Goal: Task Accomplishment & Management: Manage account settings

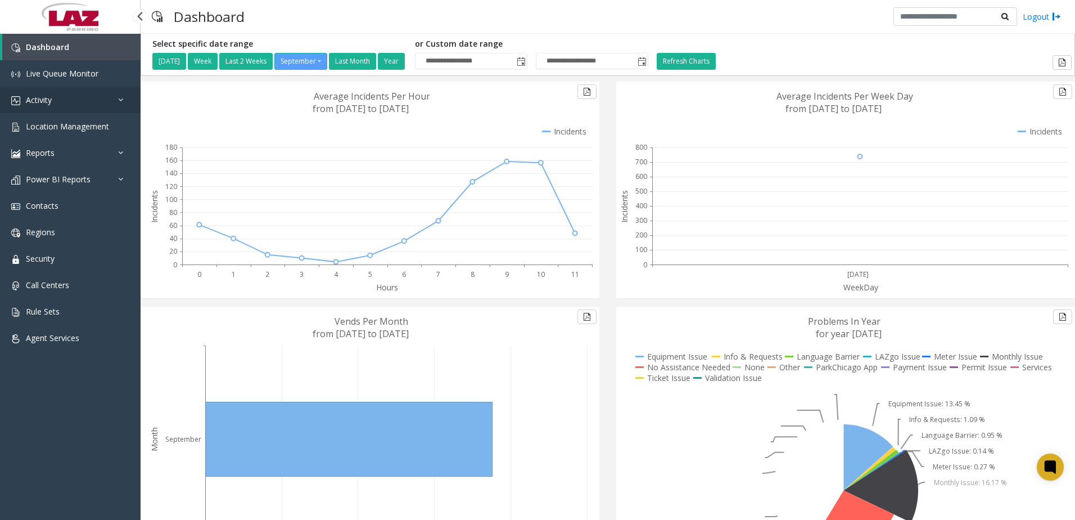
click at [62, 104] on link "Activity" at bounding box center [70, 100] width 141 height 26
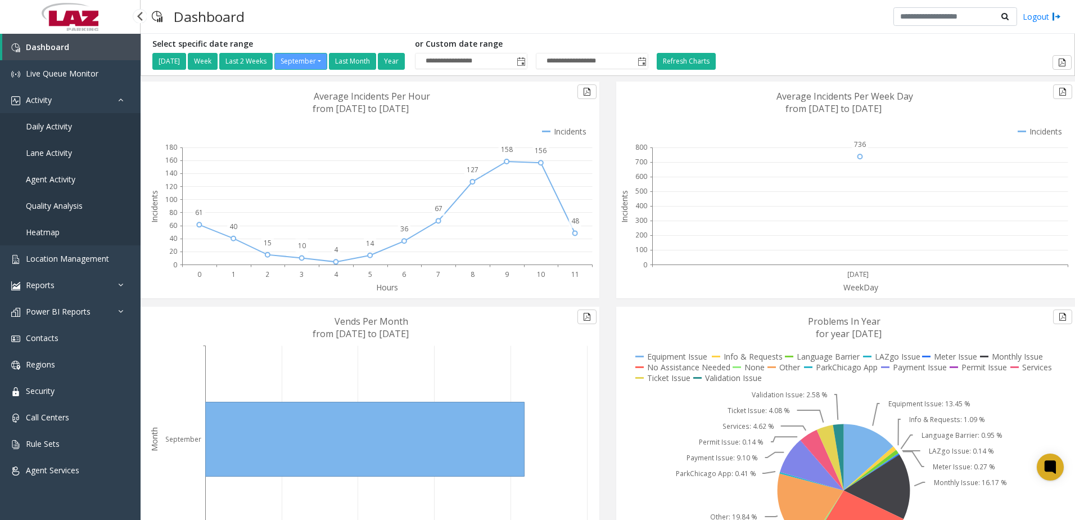
click at [54, 124] on span "Daily Activity" at bounding box center [49, 126] width 46 height 11
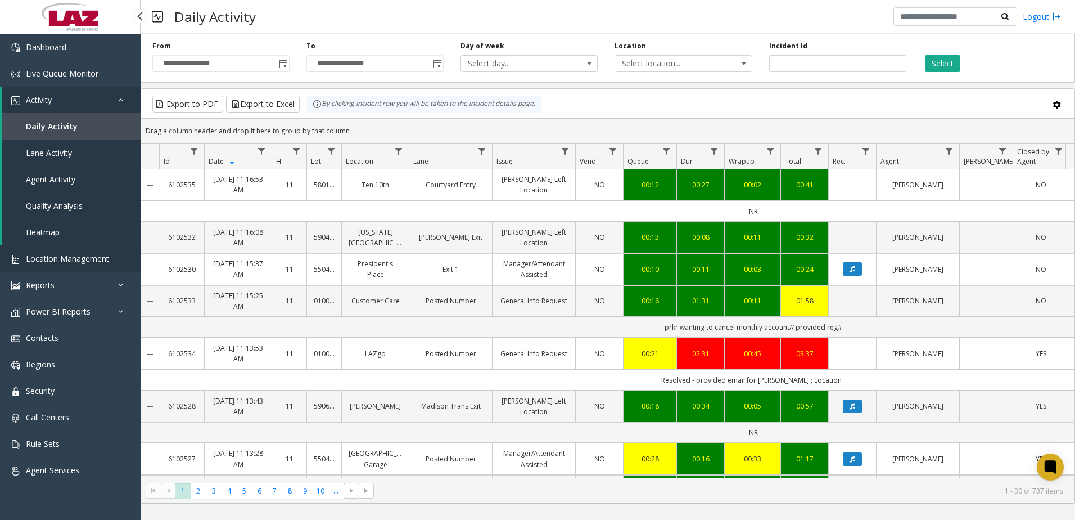
click at [69, 257] on span "Location Management" at bounding box center [67, 258] width 83 height 11
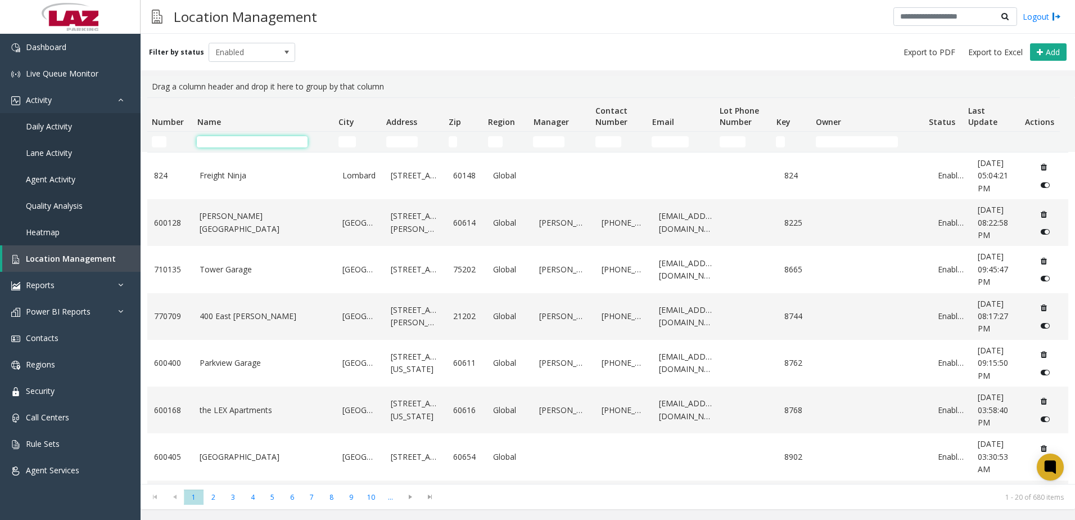
click at [205, 138] on input "Name Filter" at bounding box center [252, 141] width 111 height 11
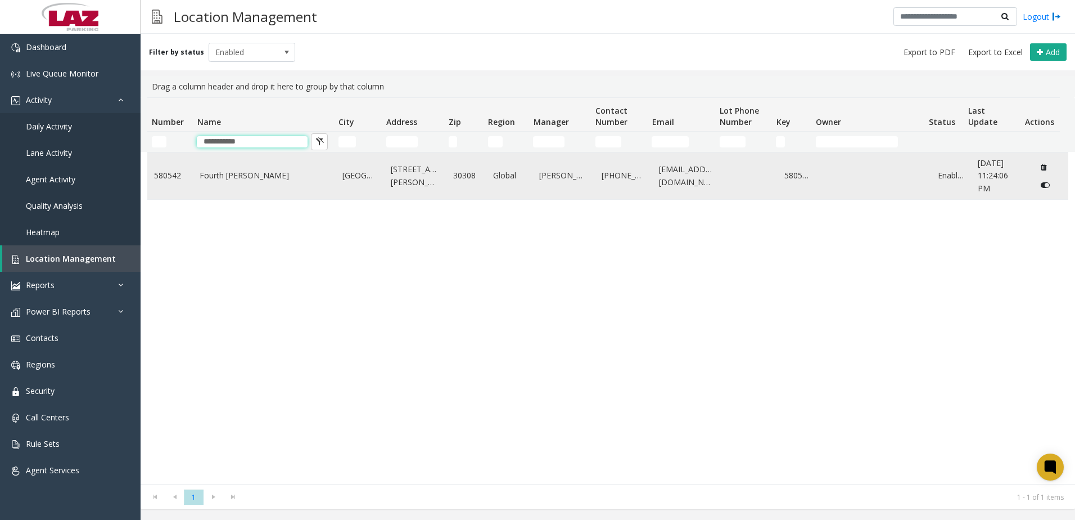
type input "**********"
click at [278, 192] on td "Fourth [PERSON_NAME]" at bounding box center [264, 175] width 143 height 47
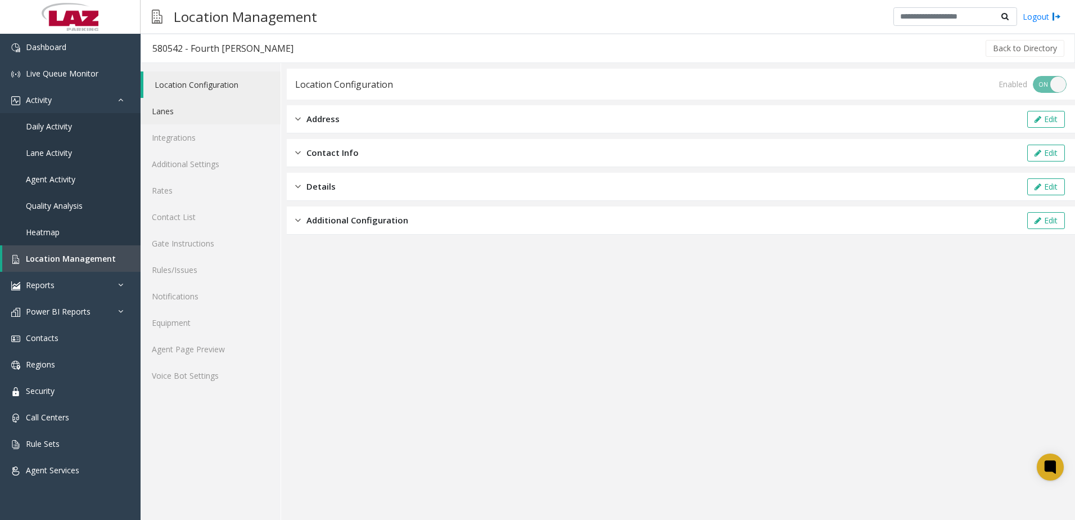
click at [170, 113] on link "Lanes" at bounding box center [211, 111] width 140 height 26
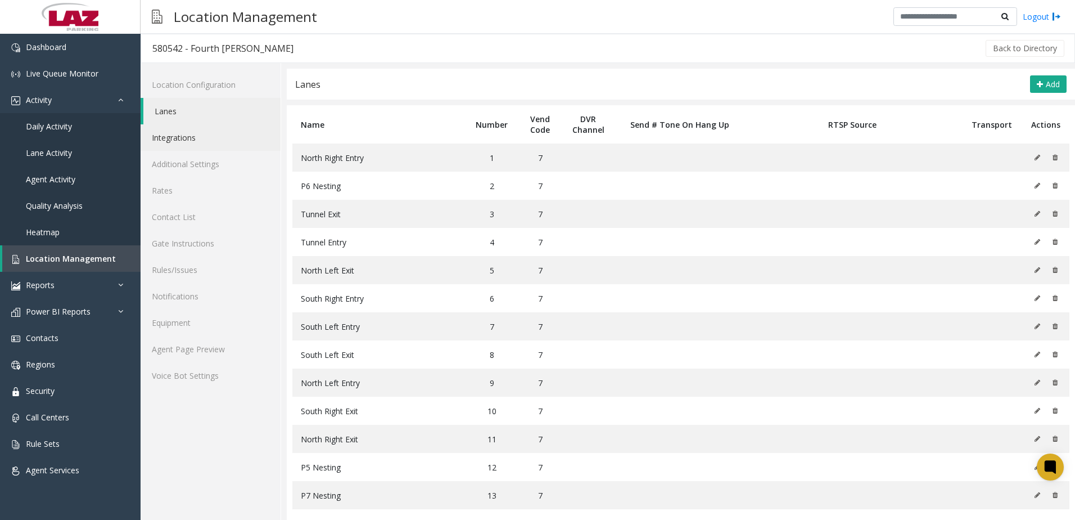
click at [187, 132] on link "Integrations" at bounding box center [211, 137] width 140 height 26
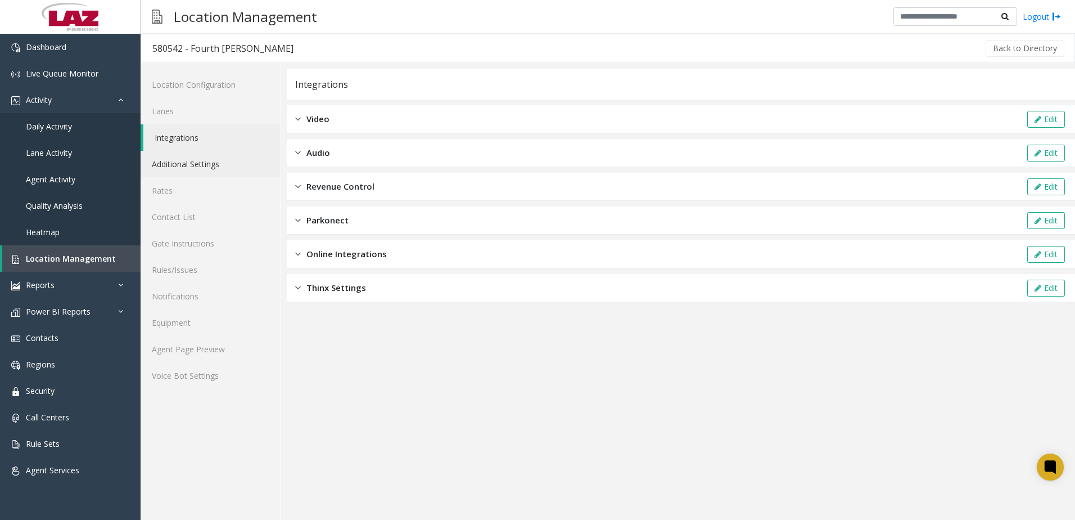
click at [172, 160] on link "Additional Settings" at bounding box center [211, 164] width 140 height 26
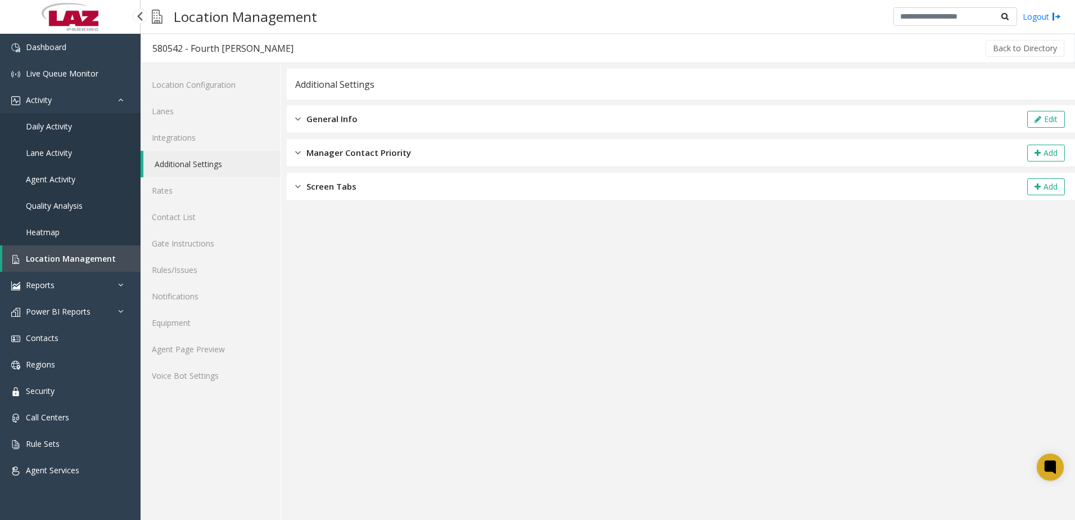
click at [41, 128] on span "Daily Activity" at bounding box center [49, 126] width 46 height 11
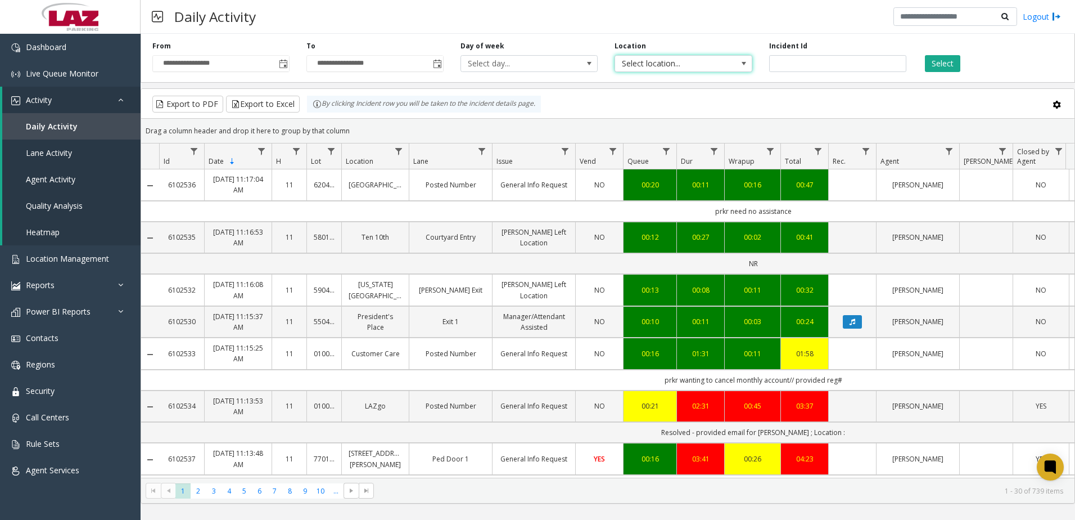
click at [670, 61] on span "Select location..." at bounding box center [669, 64] width 109 height 16
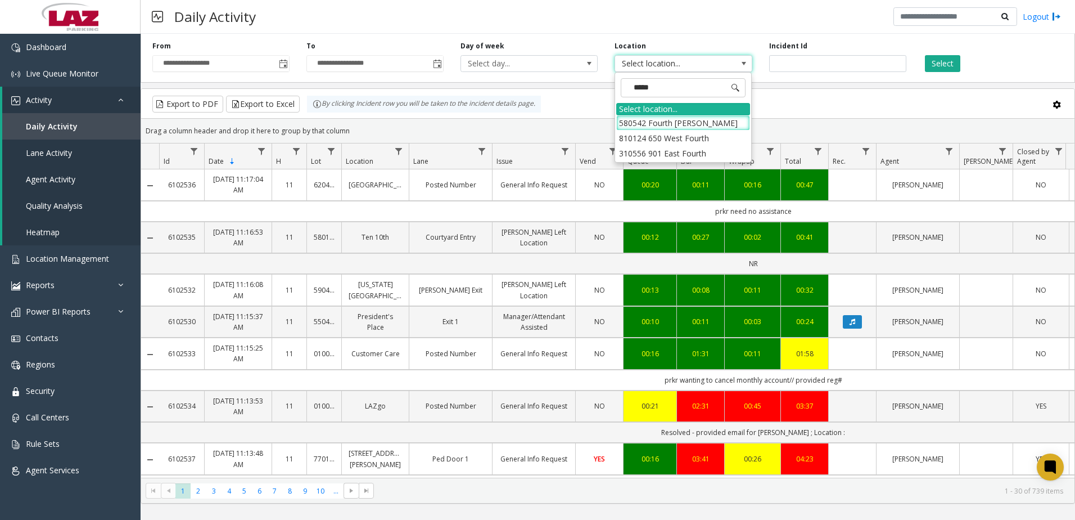
type input "******"
click at [624, 119] on li "580542 Fourth [PERSON_NAME]" at bounding box center [683, 122] width 134 height 15
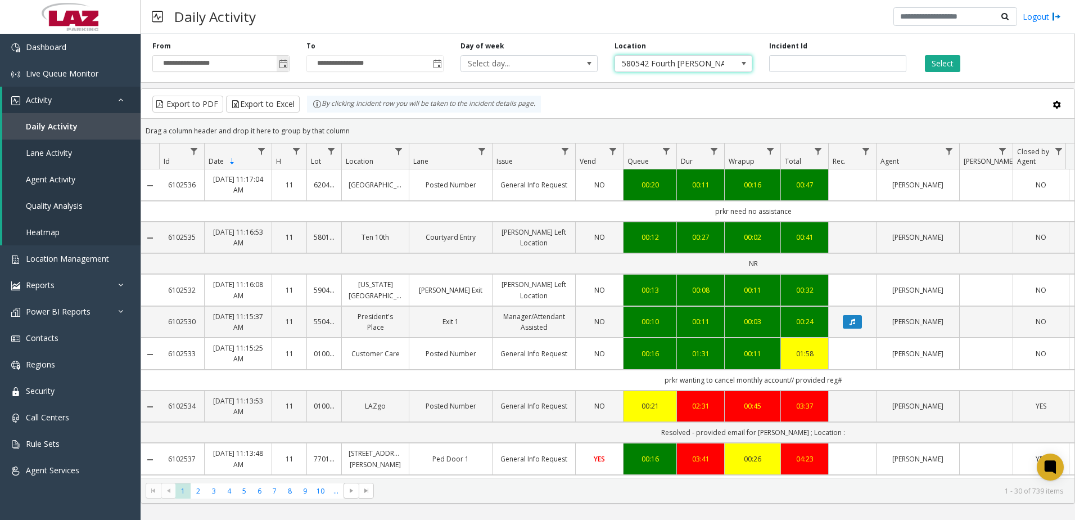
click at [283, 64] on span "Toggle popup" at bounding box center [283, 64] width 9 height 9
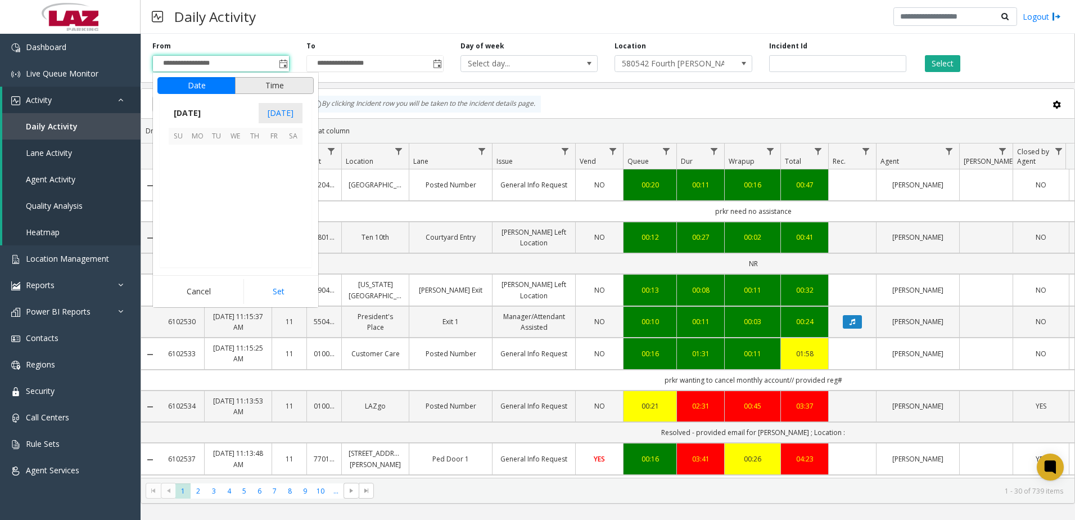
scroll to position [201858, 0]
click at [205, 111] on span "[DATE]" at bounding box center [187, 113] width 37 height 17
click at [259, 163] on span "Aug" at bounding box center [262, 164] width 27 height 27
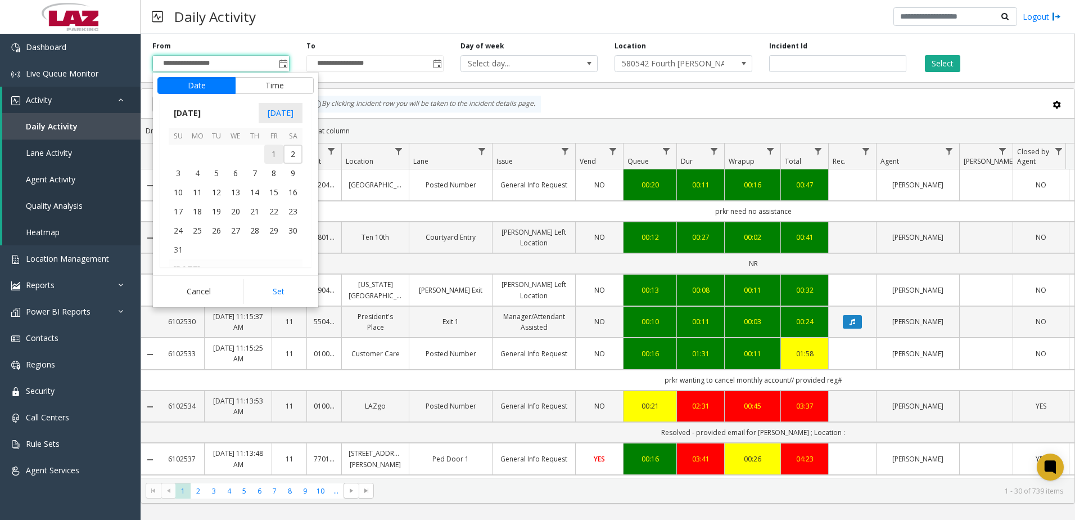
click at [269, 154] on span "1" at bounding box center [273, 154] width 19 height 19
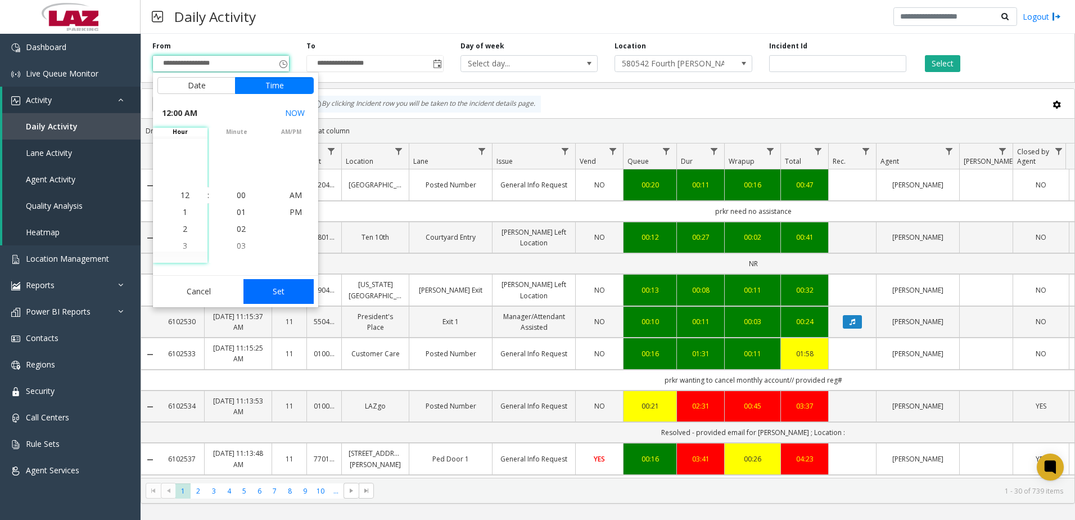
click at [301, 289] on button "Set" at bounding box center [279, 291] width 71 height 25
type input "**********"
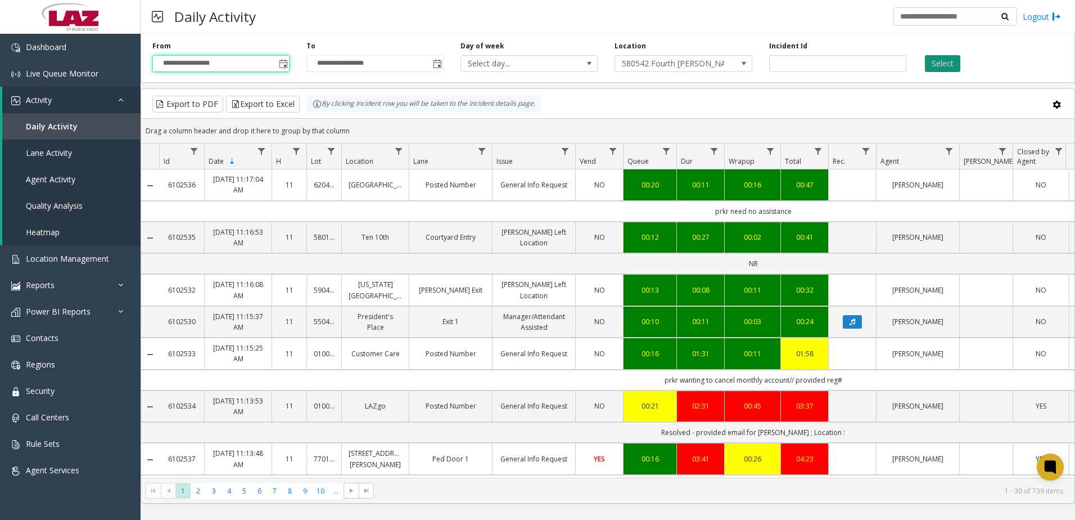
click at [956, 62] on button "Select" at bounding box center [942, 63] width 35 height 17
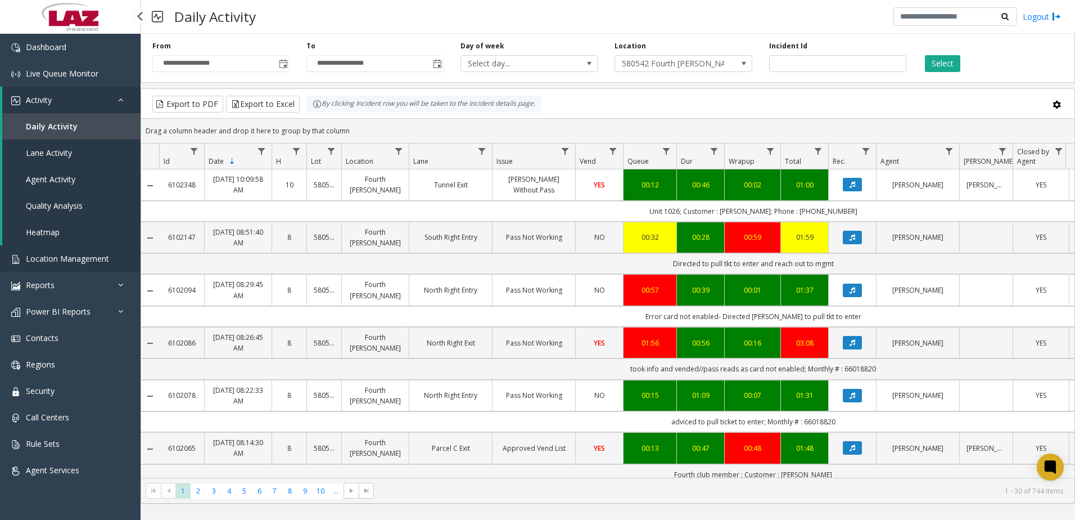
click at [92, 247] on link "Location Management" at bounding box center [70, 258] width 141 height 26
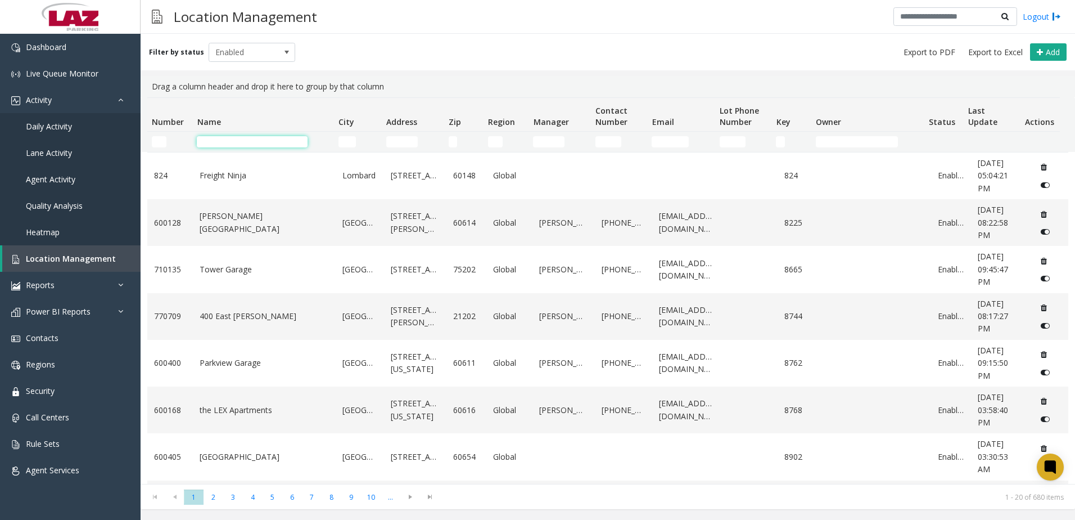
click at [249, 141] on input "Name Filter" at bounding box center [252, 141] width 111 height 11
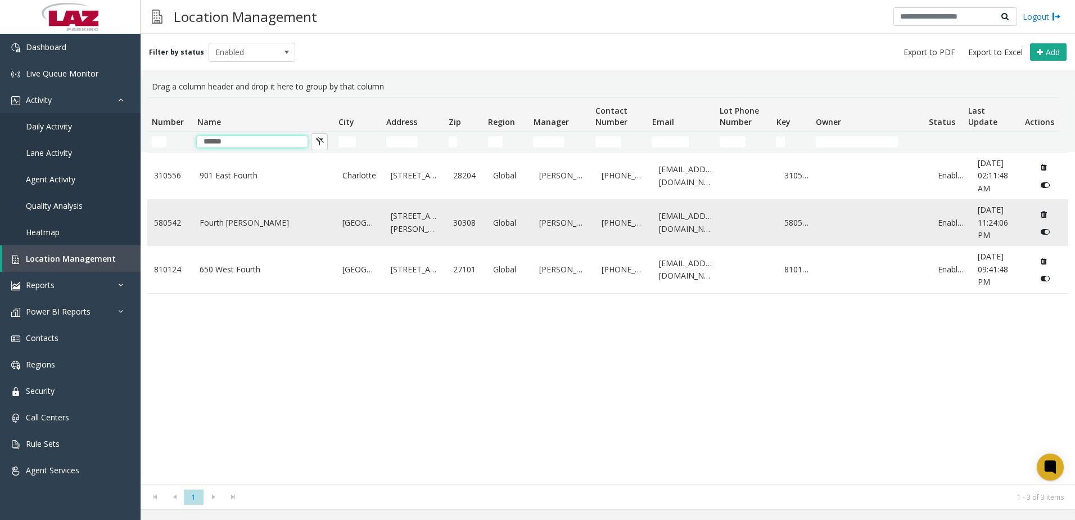
type input "******"
click at [201, 241] on td "Fourth [PERSON_NAME]" at bounding box center [264, 222] width 143 height 47
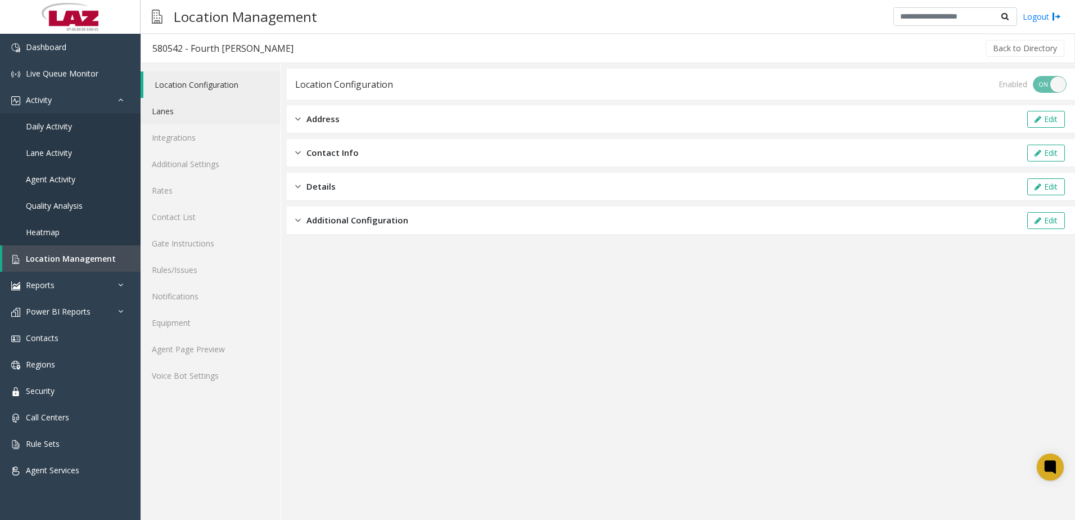
click at [177, 106] on link "Lanes" at bounding box center [211, 111] width 140 height 26
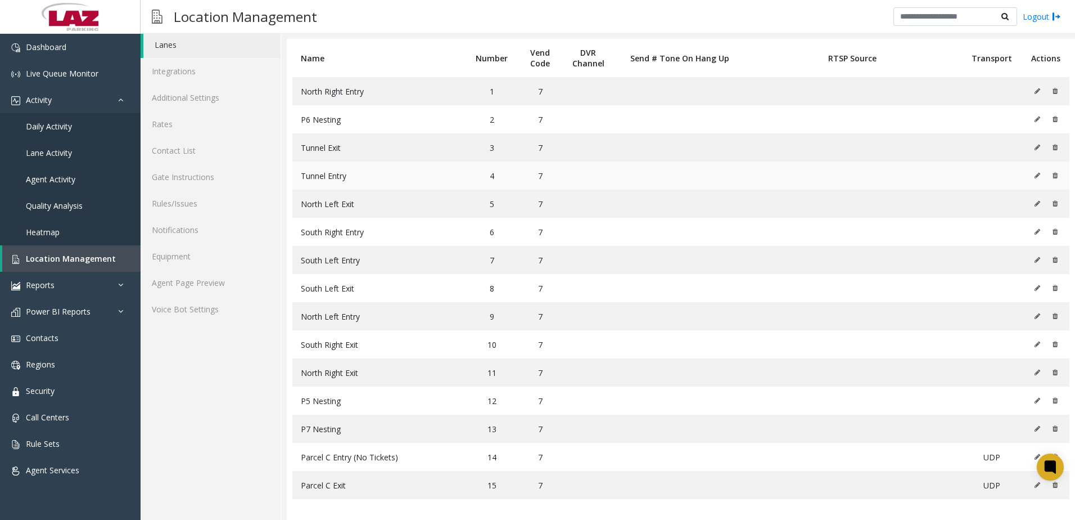
scroll to position [68, 0]
